Goal: Information Seeking & Learning: Learn about a topic

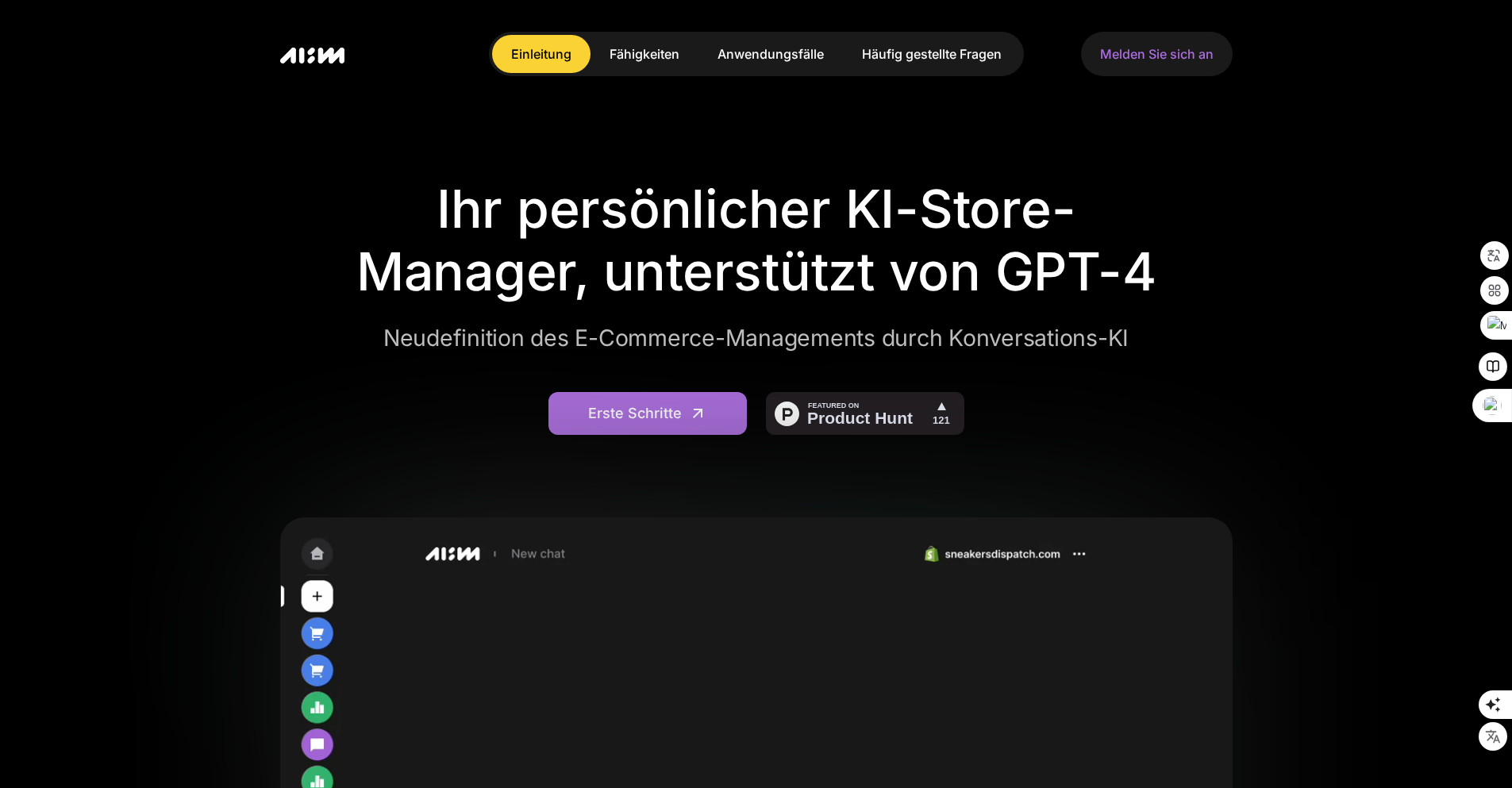
click at [746, 55] on font "Anwendungsfälle" at bounding box center [770, 54] width 106 height 16
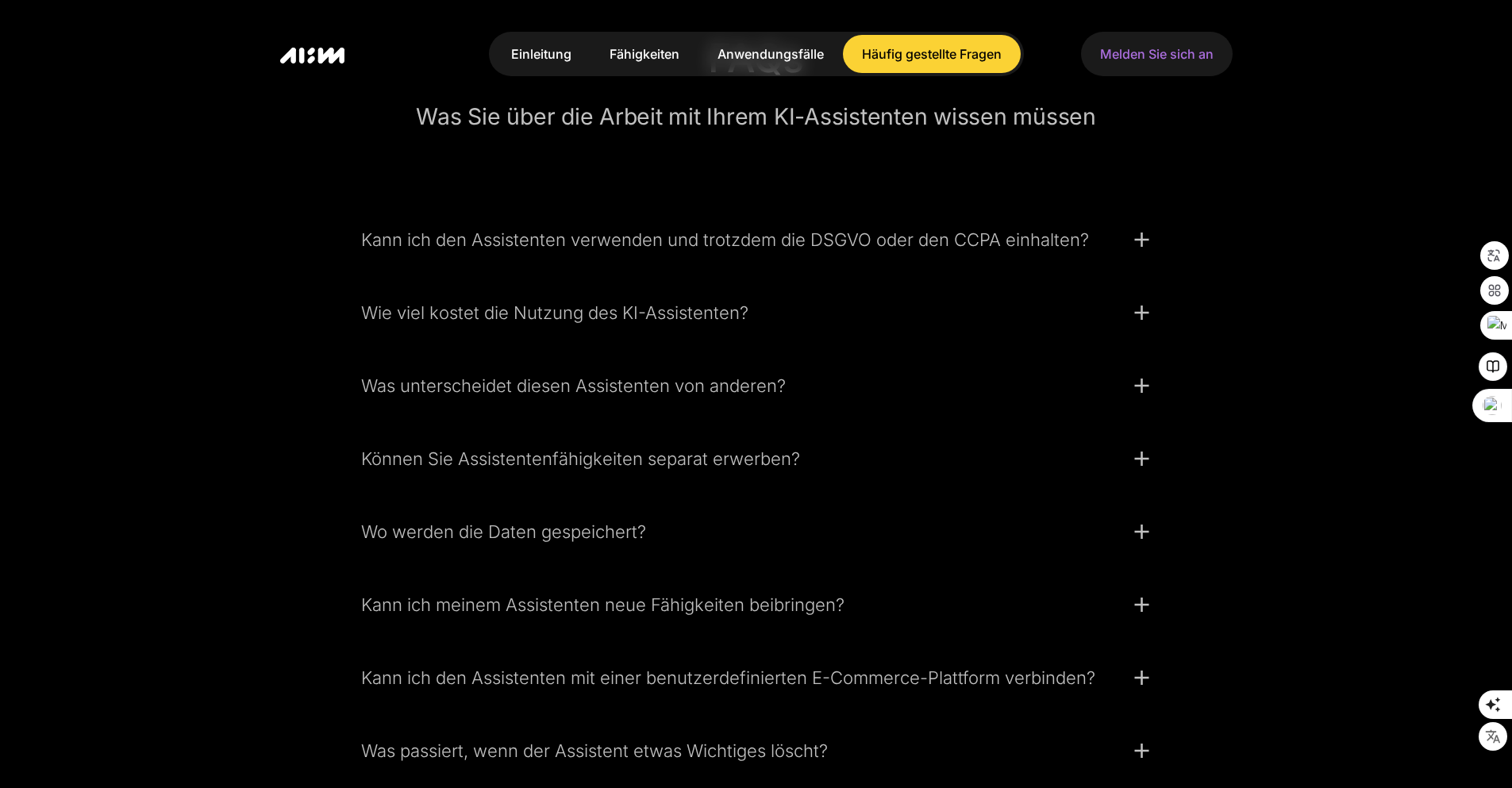
scroll to position [4218, 0]
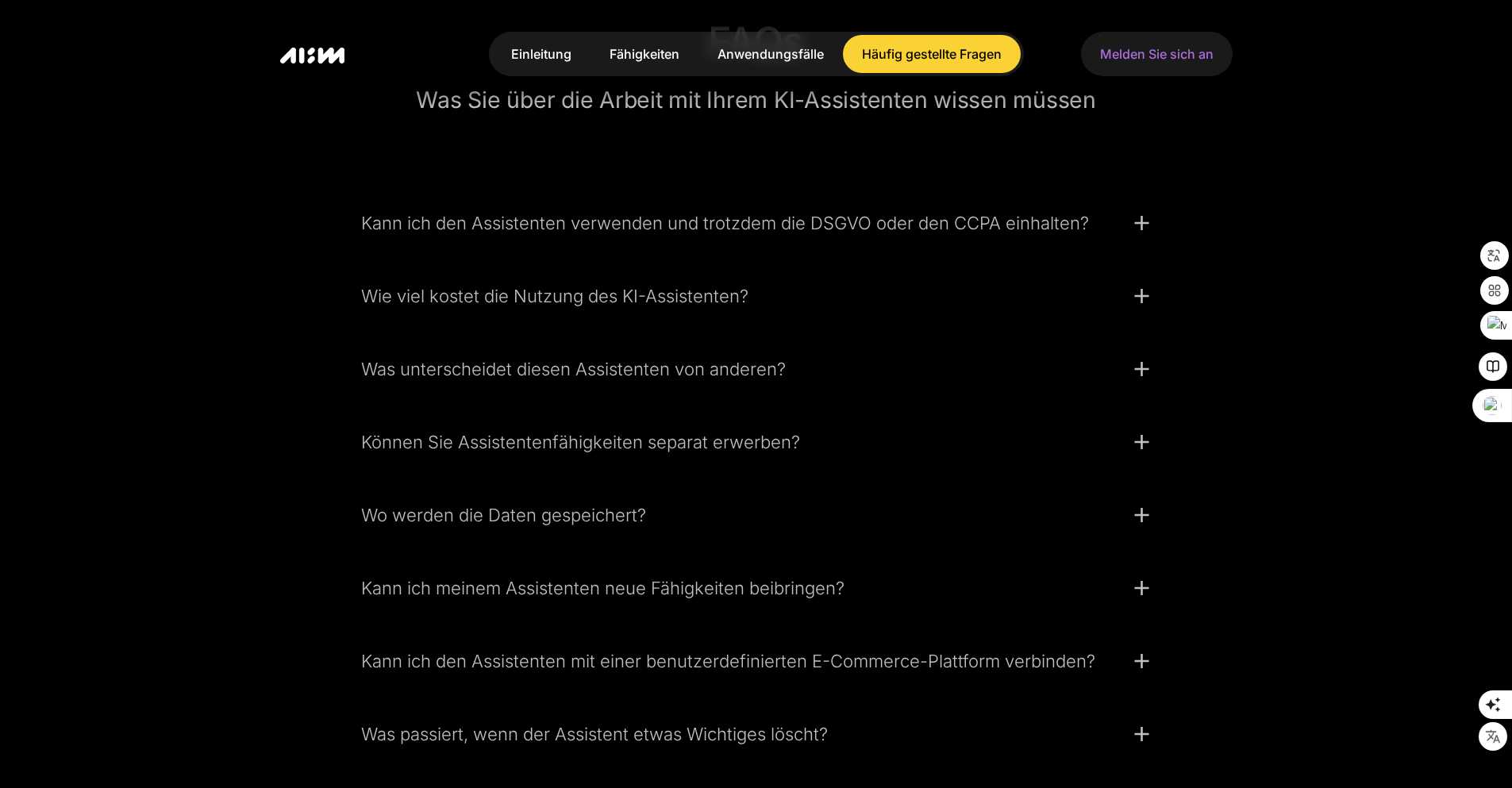
click at [525, 306] on font "Wie viel kostet die Nutzung des KI-Assistenten?" at bounding box center [555, 296] width 387 height 21
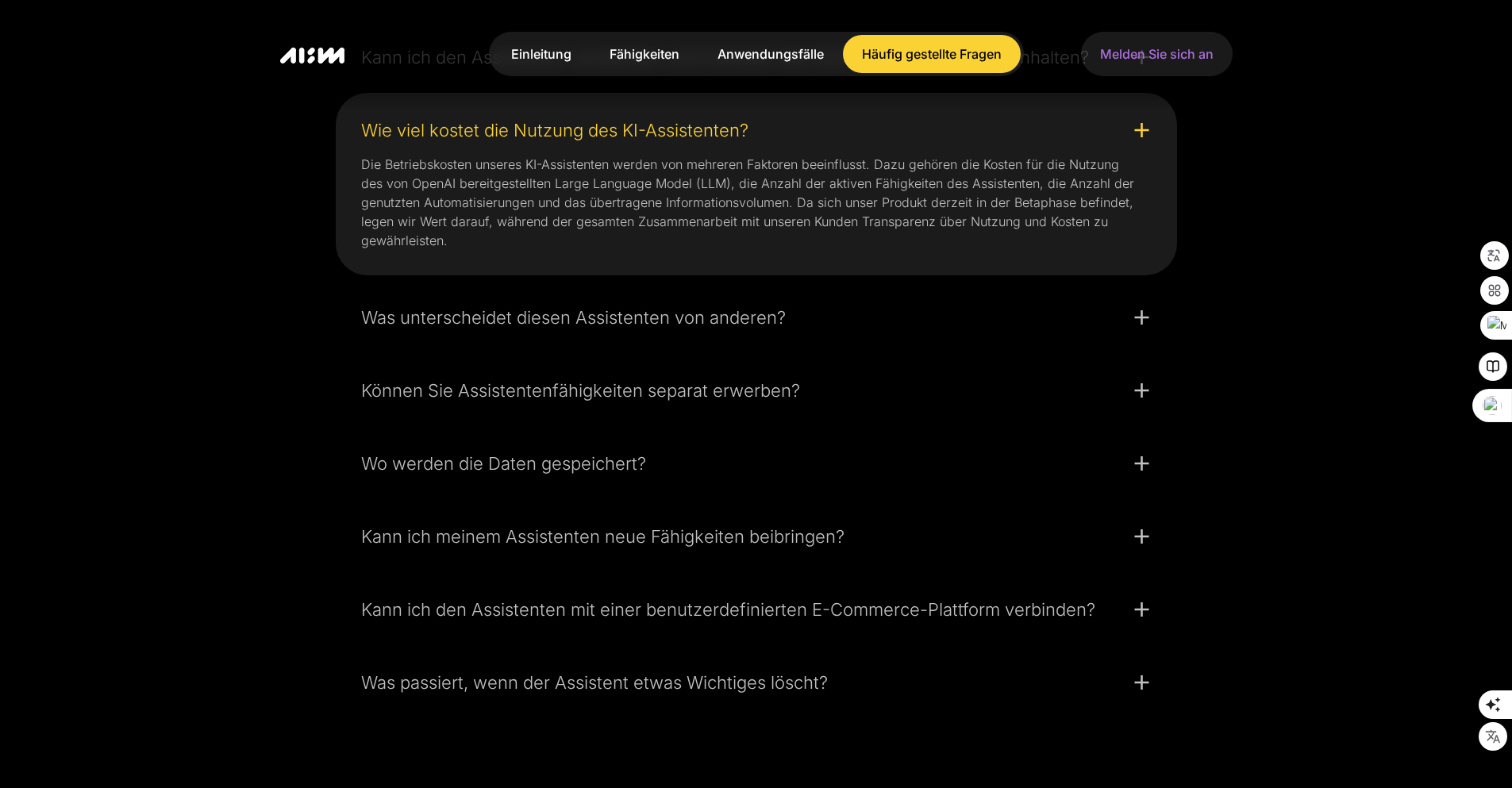
scroll to position [4386, 0]
click at [420, 334] on div "Was unterscheidet diesen Assistenten von anderen?" at bounding box center [756, 313] width 816 height 43
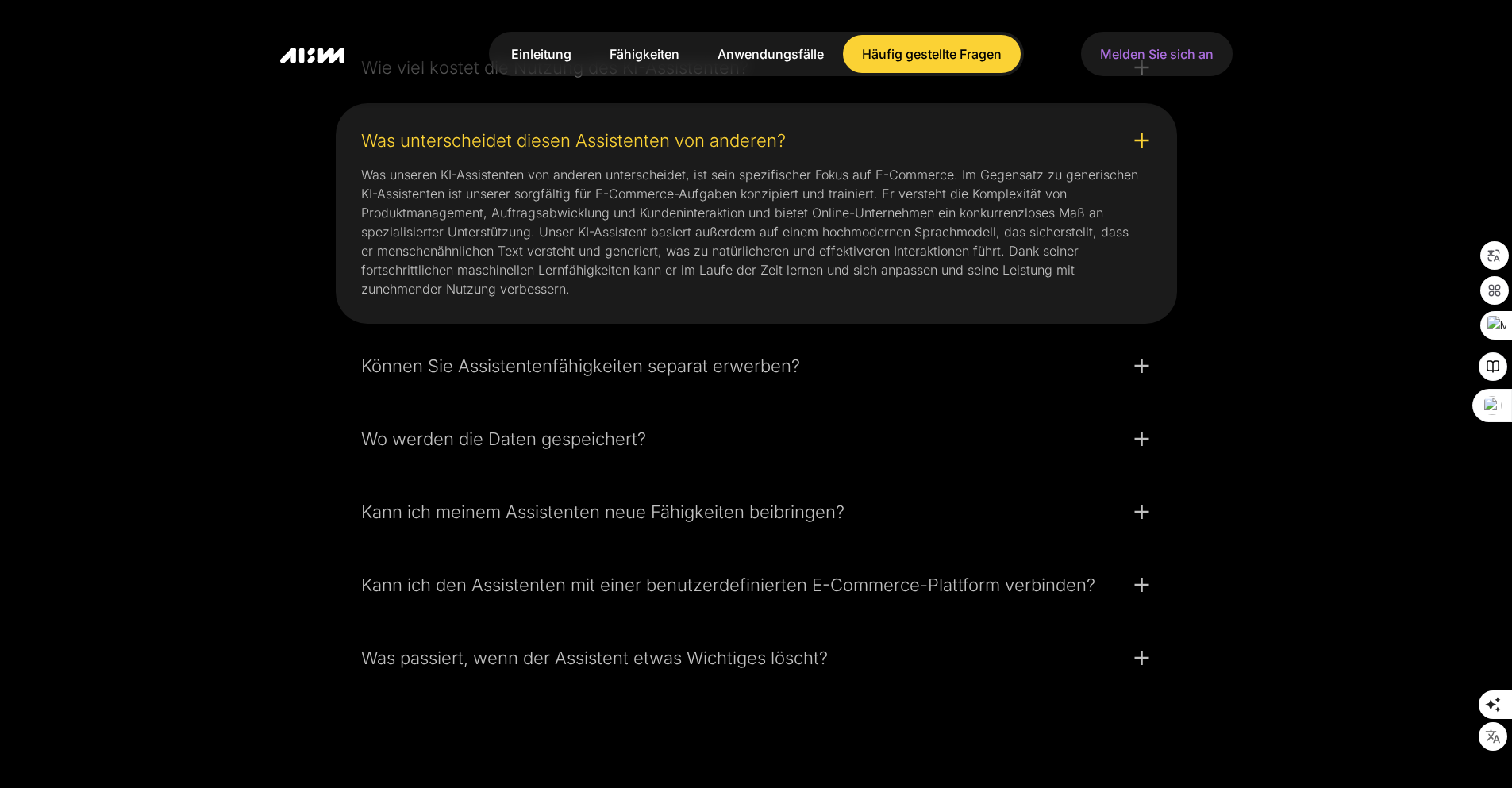
scroll to position [4453, 0]
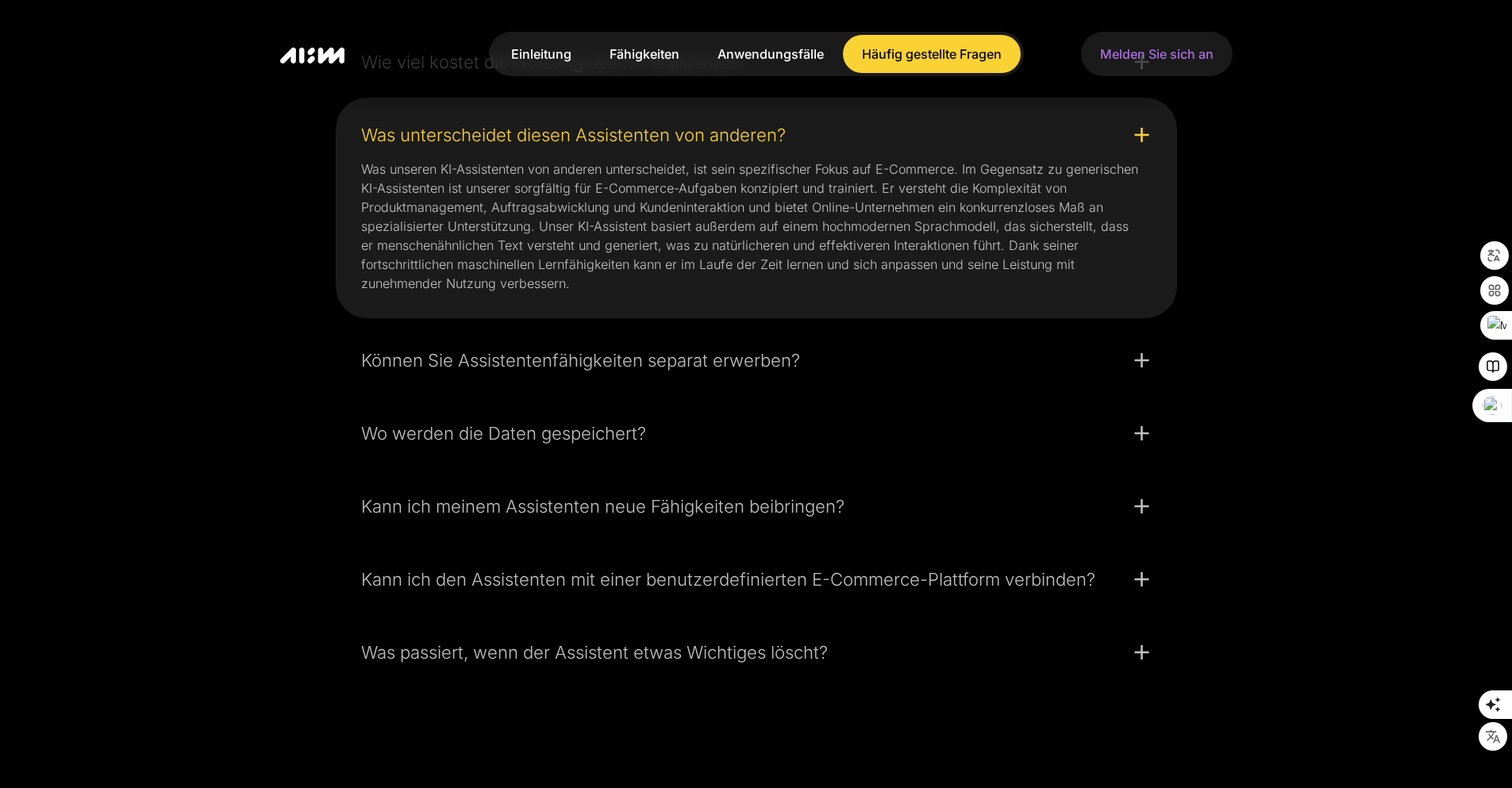
click at [438, 370] on font "Können Sie Assistentenfähigkeiten separat erwerben?" at bounding box center [581, 361] width 439 height 21
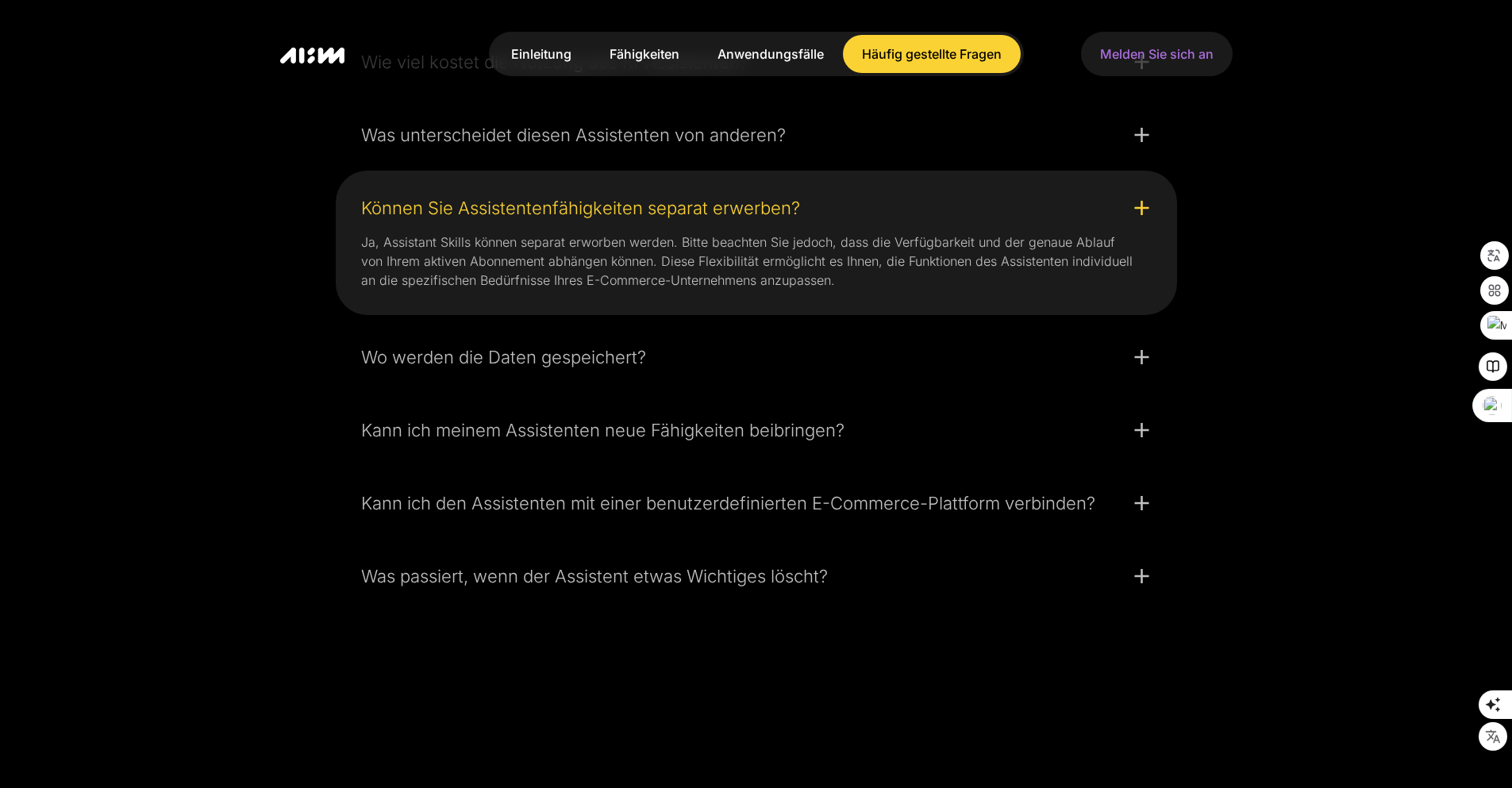
click at [727, 54] on font "Anwendungsfälle" at bounding box center [770, 54] width 106 height 16
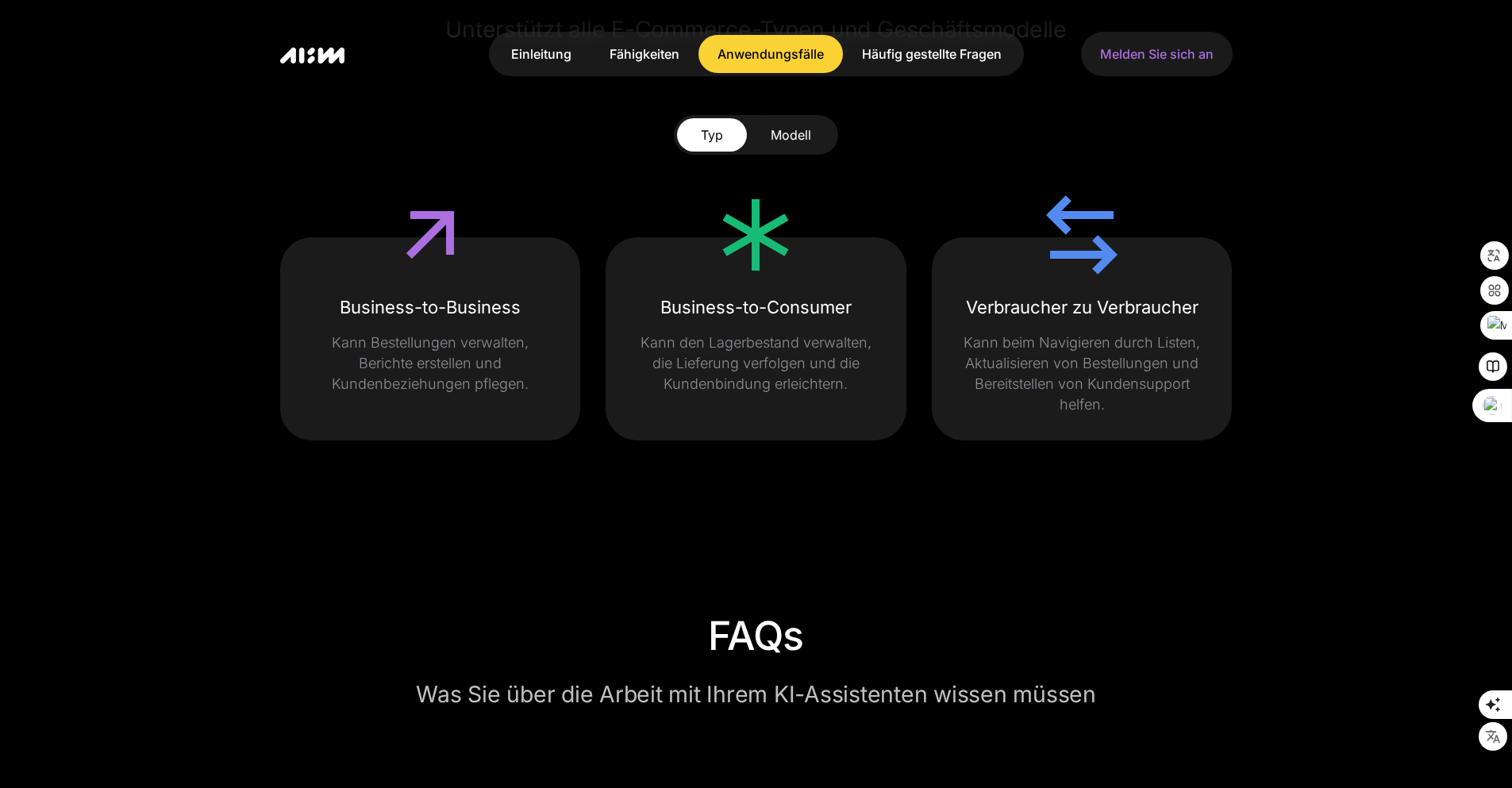
scroll to position [3626, 0]
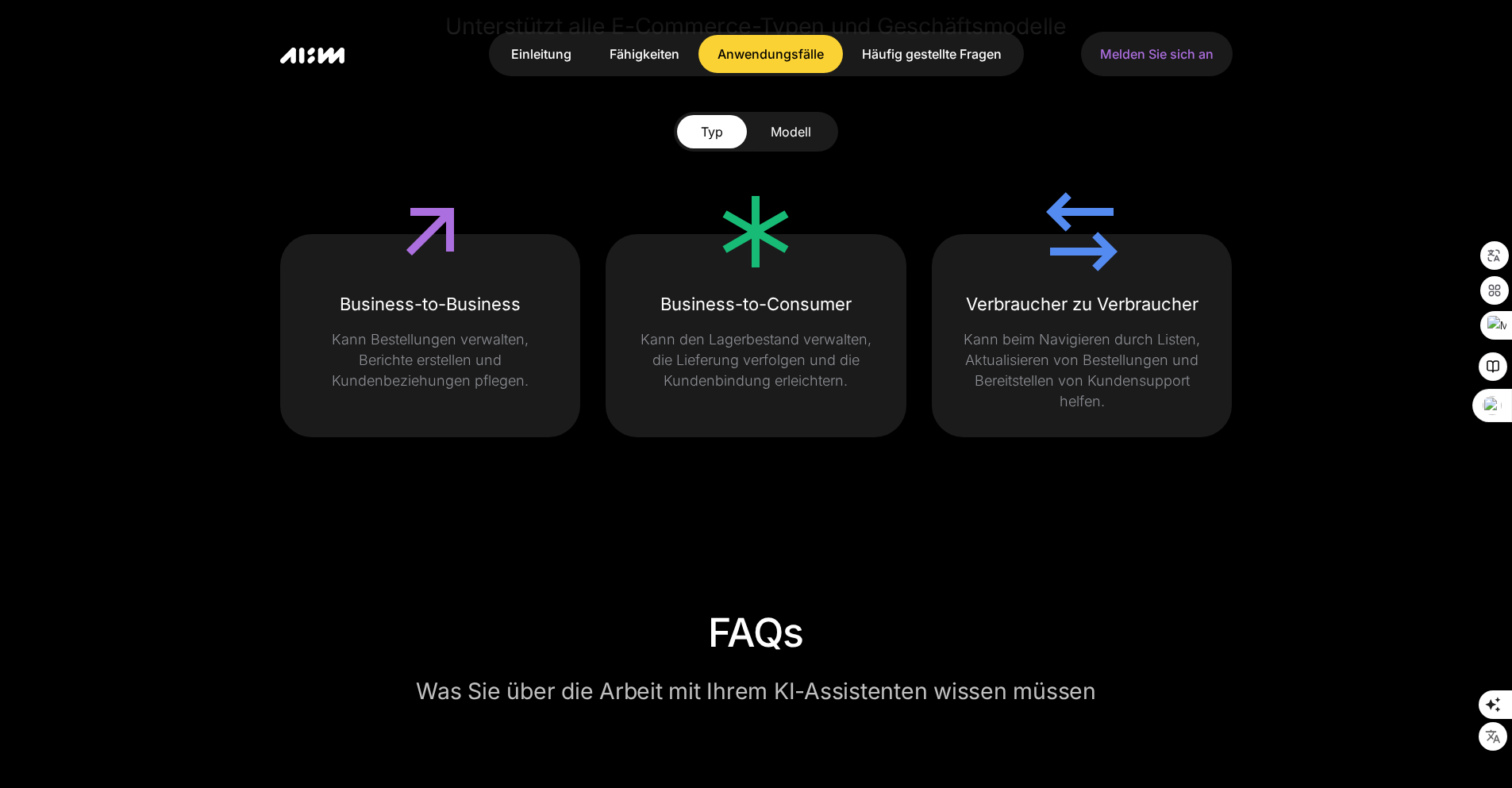
click at [786, 140] on font "Modell" at bounding box center [791, 131] width 40 height 16
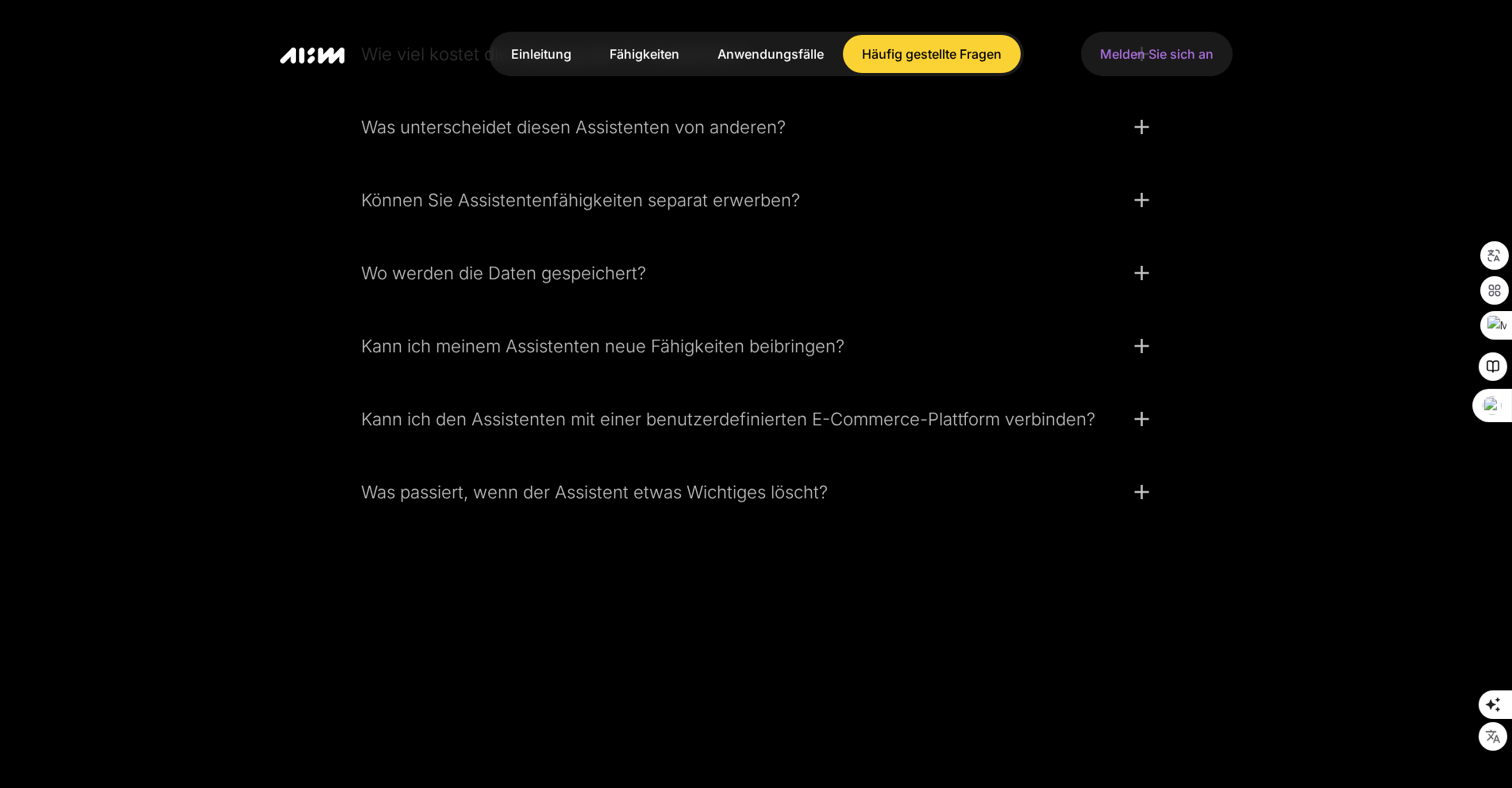
scroll to position [4420, 0]
click at [326, 51] on img at bounding box center [313, 55] width 65 height 16
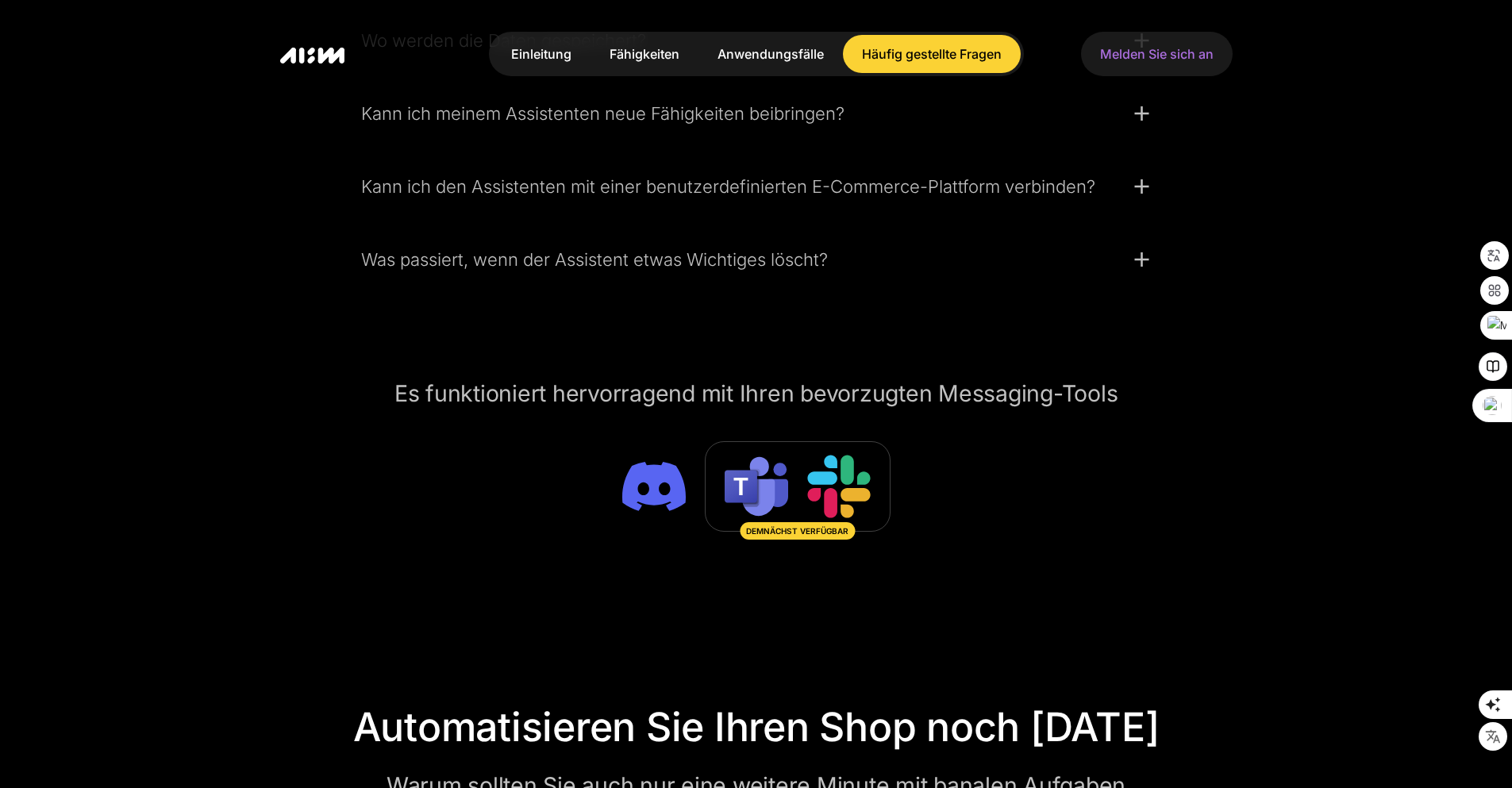
scroll to position [4695, 0]
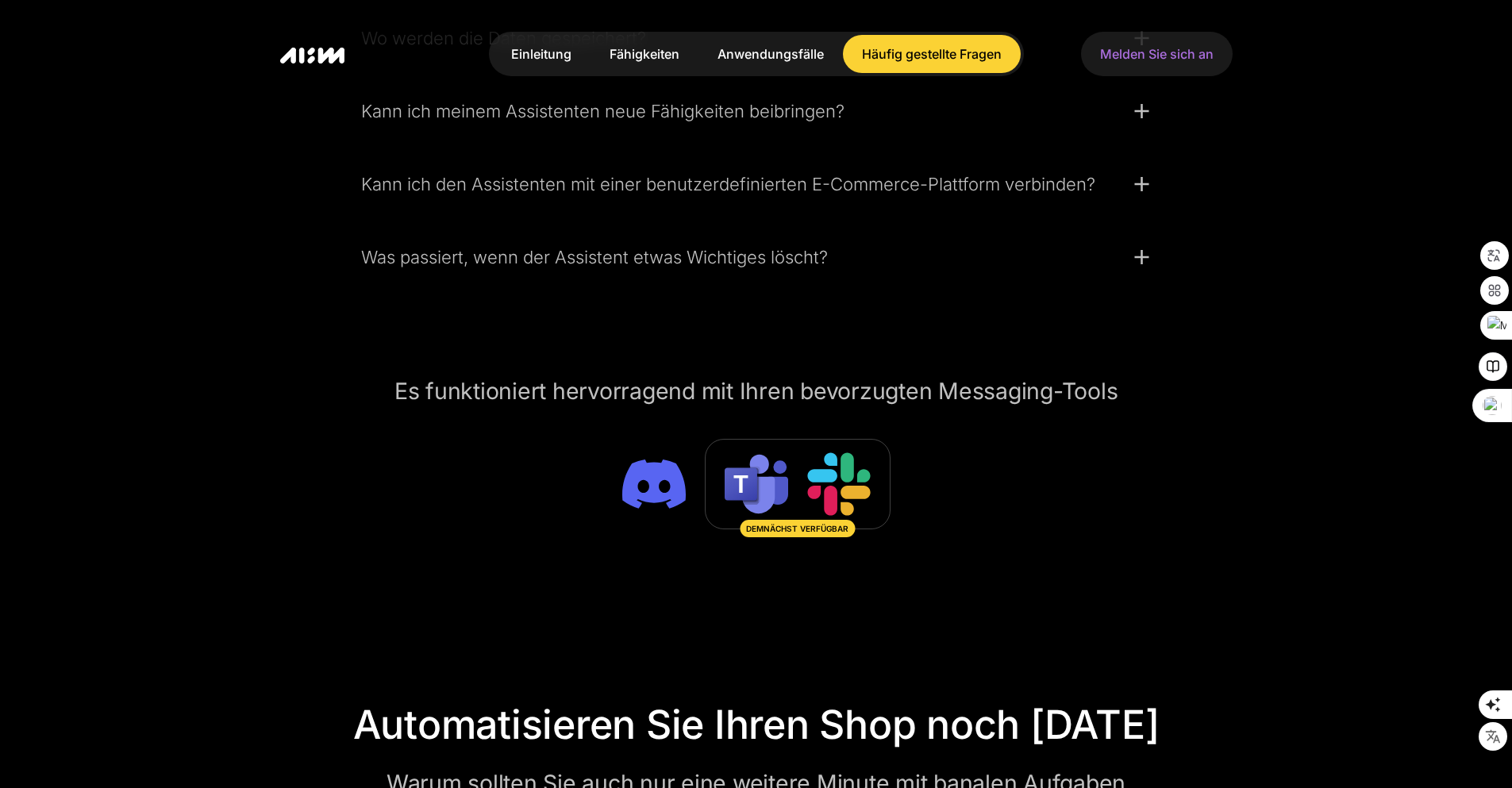
click at [652, 491] on img at bounding box center [654, 484] width 63 height 63
click at [626, 502] on img at bounding box center [654, 484] width 63 height 63
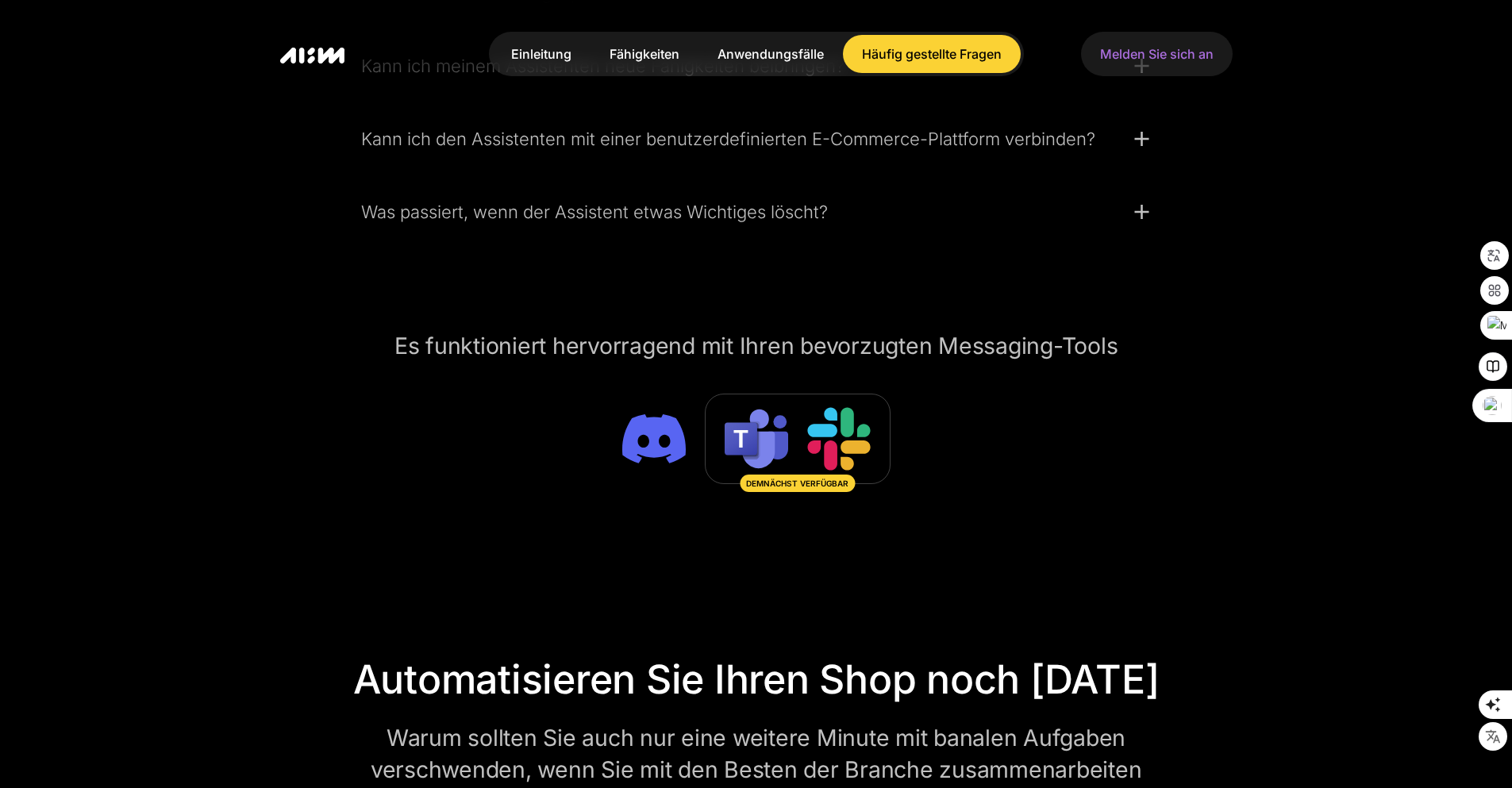
scroll to position [4755, 0]
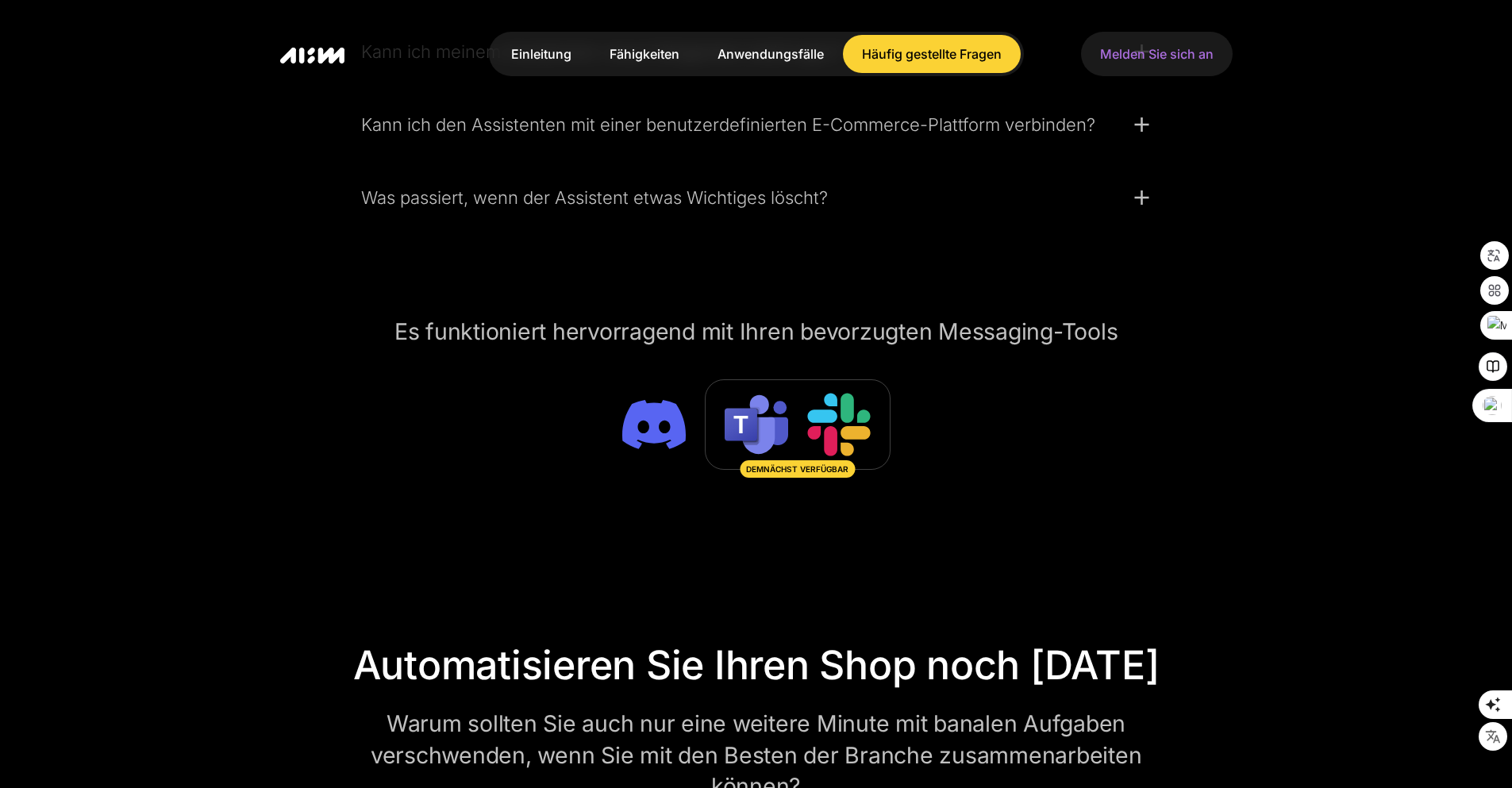
click at [216, 40] on div "Einleitung Fähigkeiten Anwendungsfälle Häufig gestellte Fragen Melden Sie sich …" at bounding box center [756, 54] width 1512 height 108
